Goal: Information Seeking & Learning: Learn about a topic

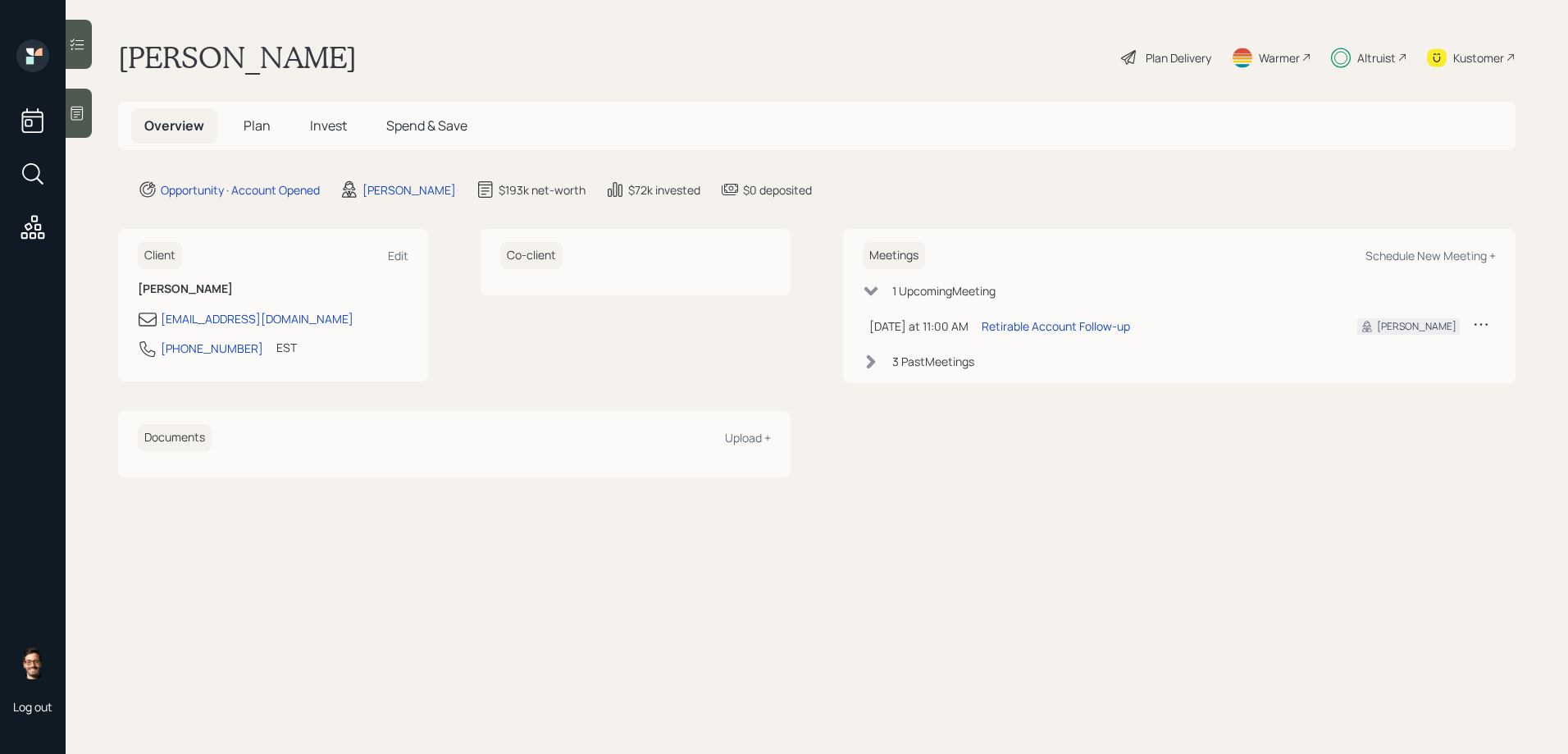
click at [331, 127] on span "Invest" at bounding box center [329, 125] width 37 height 18
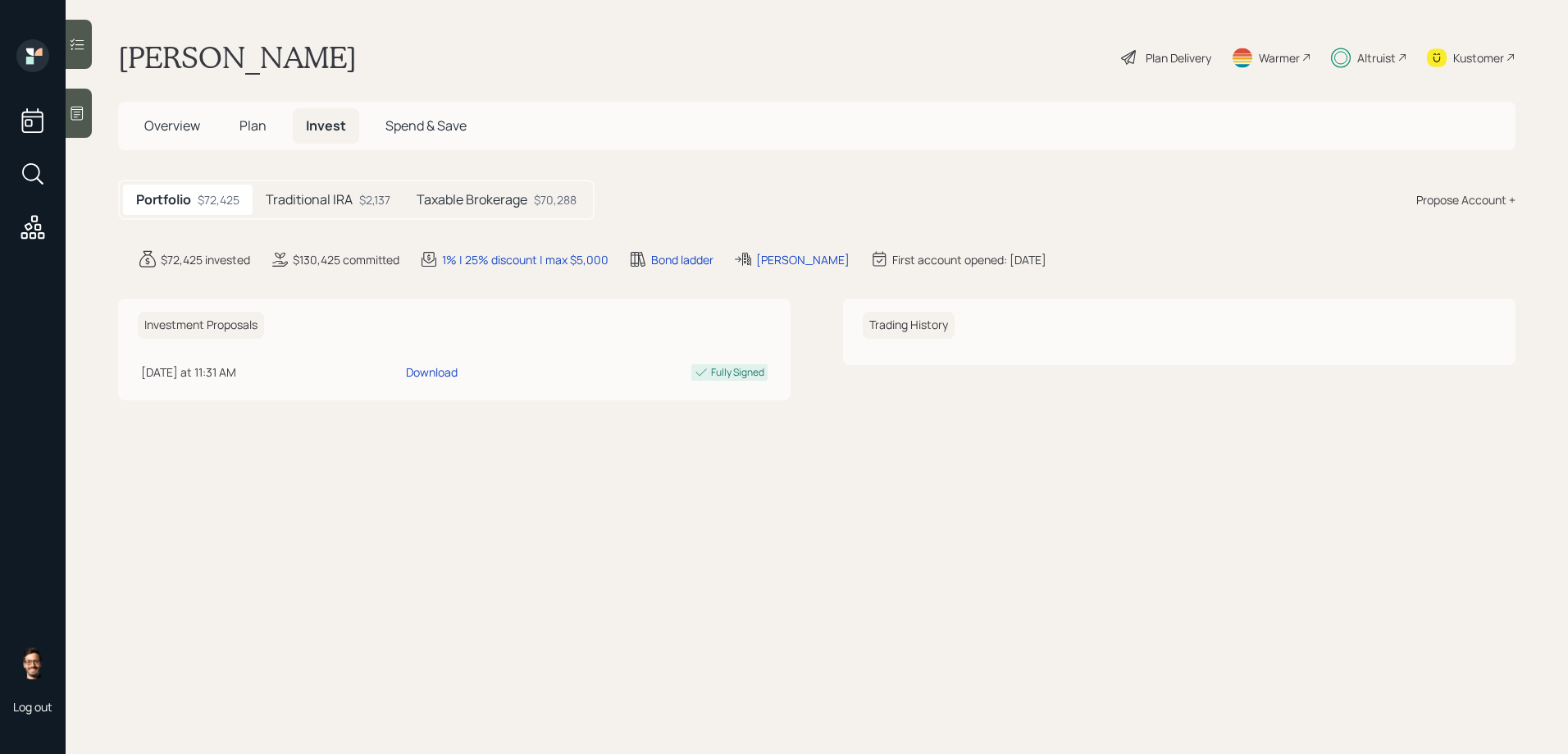
click at [440, 209] on div "Taxable Brokerage $70,288" at bounding box center [496, 199] width 186 height 30
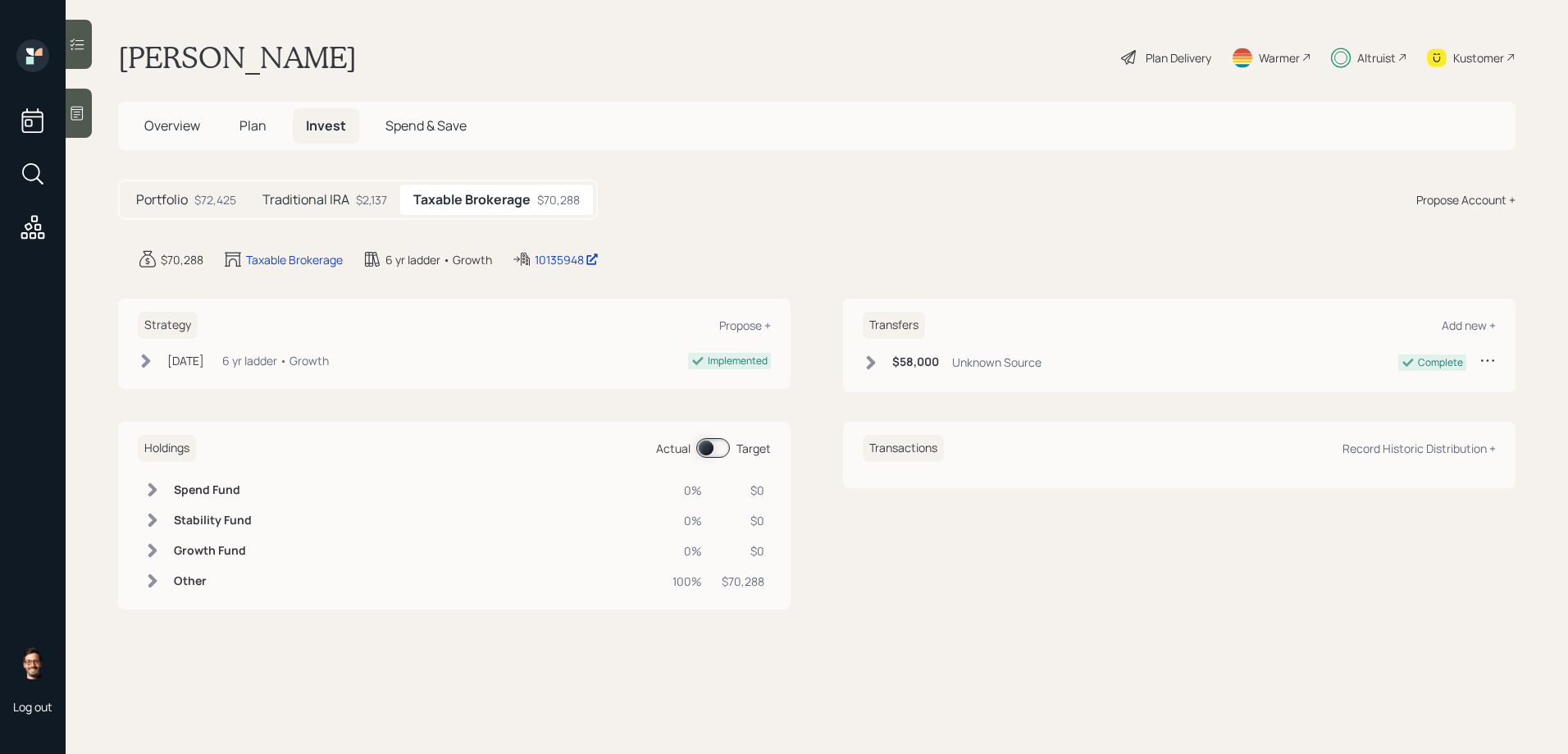
click at [718, 444] on span at bounding box center [713, 447] width 34 height 19
click at [318, 203] on h5 "Traditional IRA" at bounding box center [305, 199] width 87 height 15
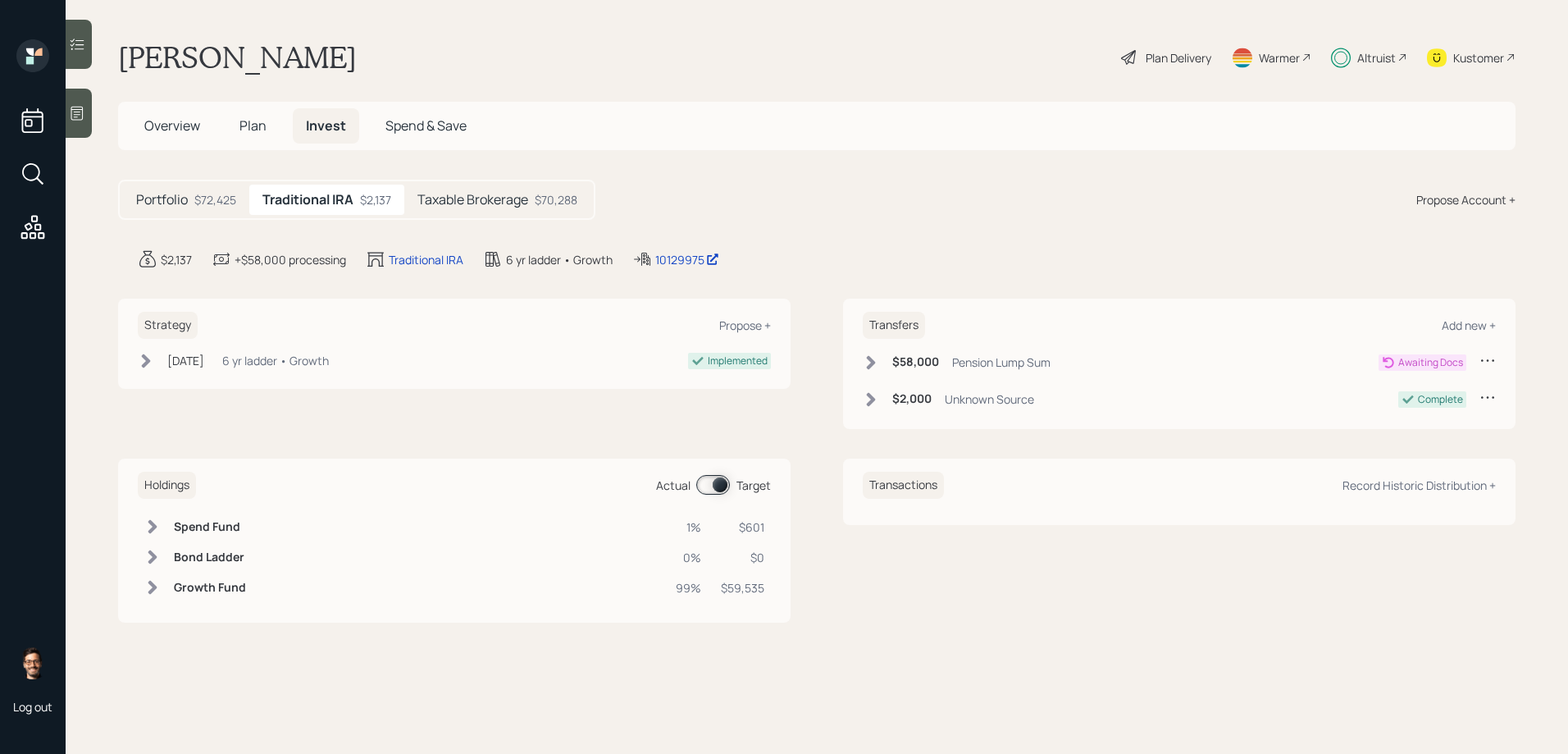
click at [444, 203] on h5 "Taxable Brokerage" at bounding box center [473, 199] width 111 height 15
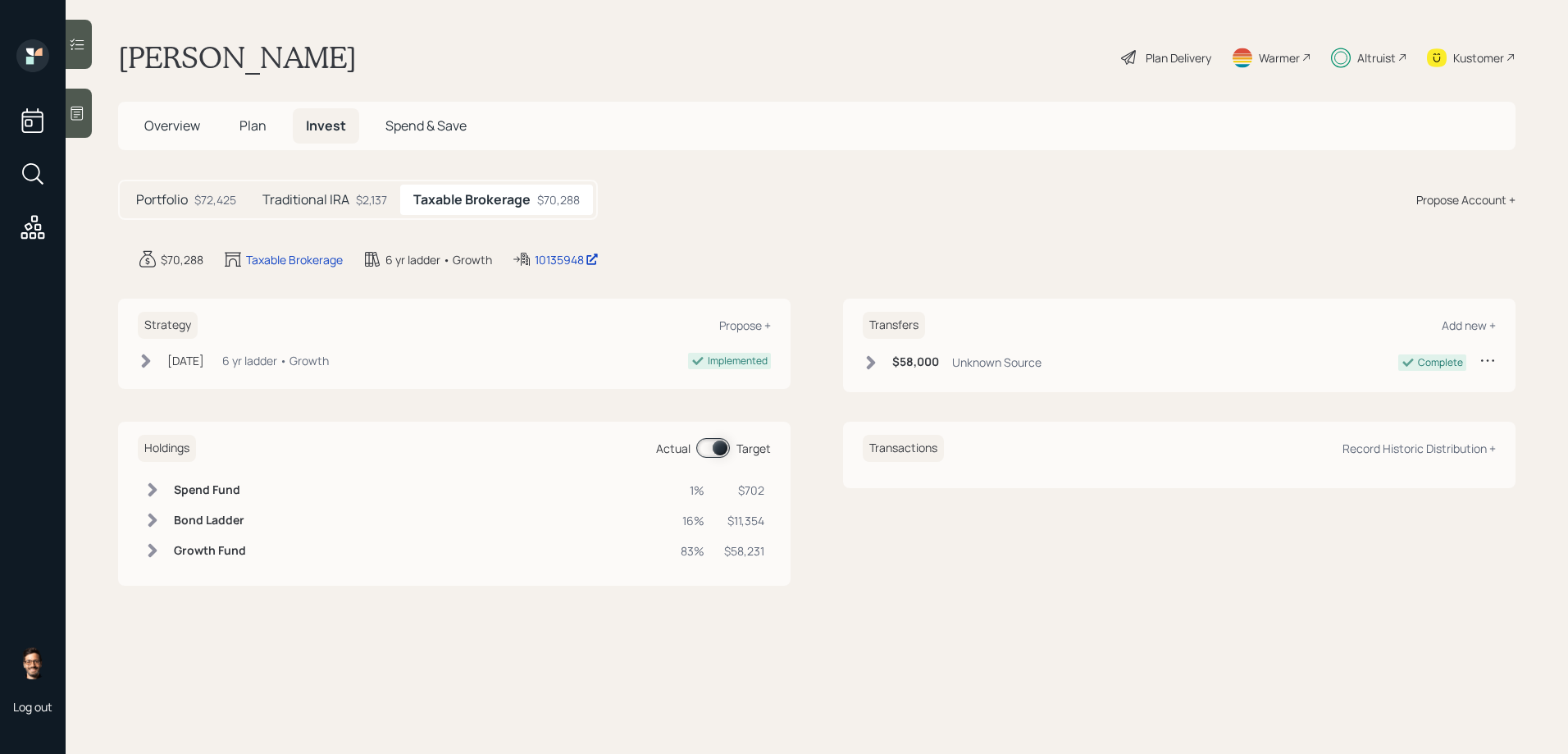
click at [709, 446] on span at bounding box center [713, 447] width 34 height 19
click at [171, 522] on td "Bond Ladder" at bounding box center [210, 521] width 85 height 30
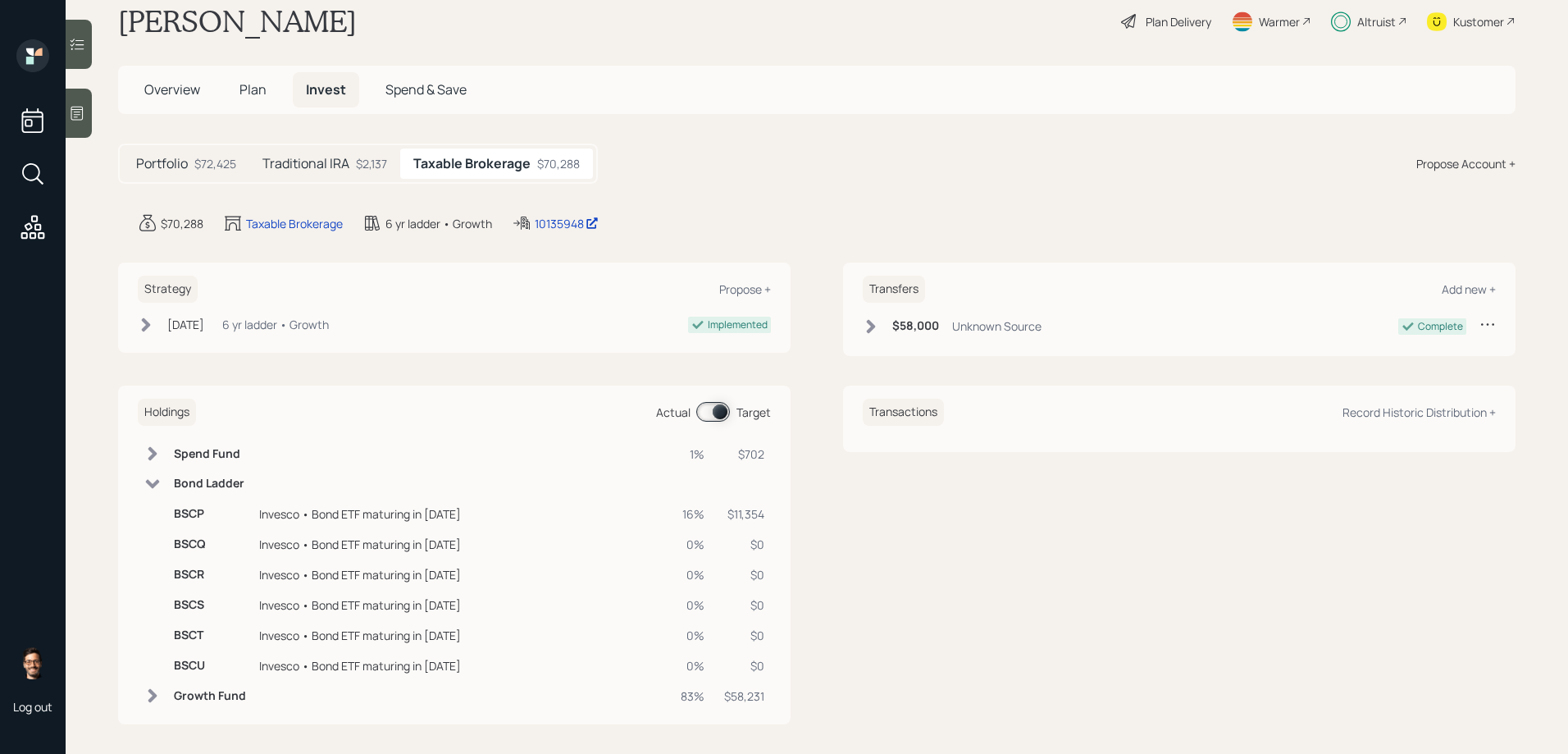
scroll to position [46, 0]
